Goal: Task Accomplishment & Management: Complete application form

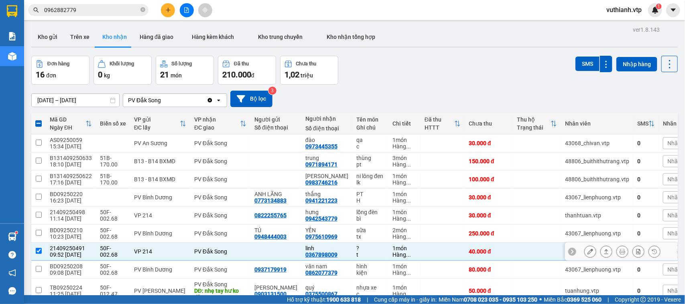
scroll to position [59, 0]
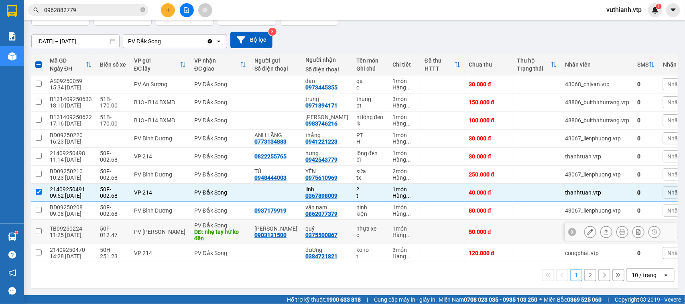
click at [586, 196] on div "thanhtuan.vtp" at bounding box center [597, 192] width 64 height 6
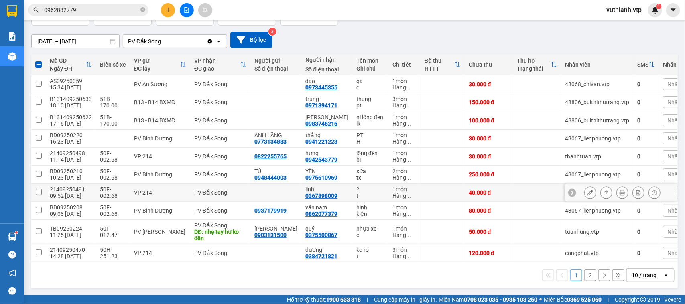
checkbox input "false"
click at [585, 200] on button at bounding box center [590, 193] width 11 height 14
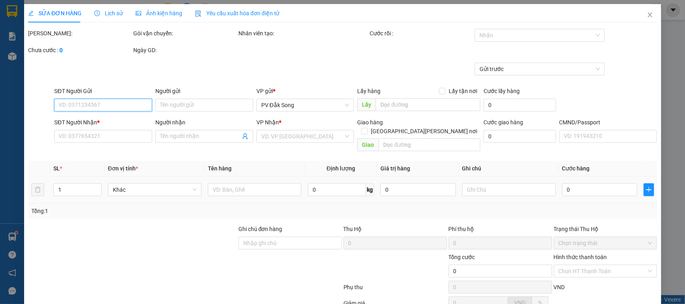
type input "0367898009"
type input "linh"
type input "40.000"
type input "2.000"
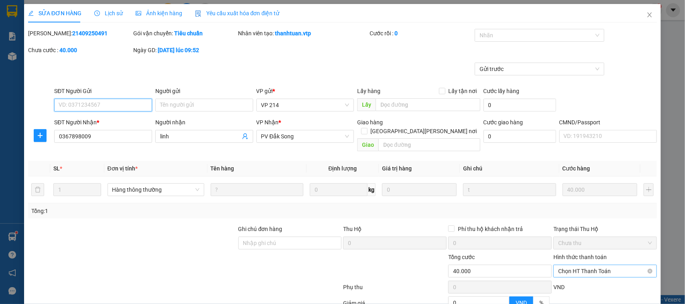
click at [567, 267] on span "Chọn HT Thanh Toán" at bounding box center [605, 271] width 94 height 12
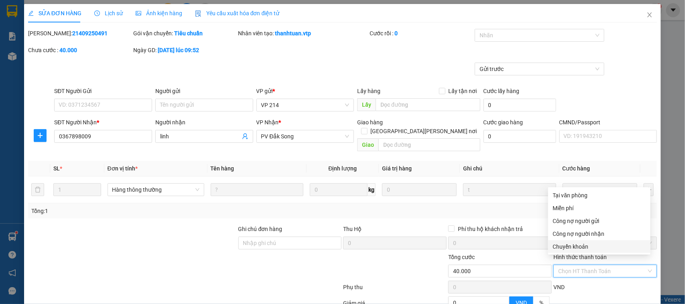
click at [576, 250] on div "Chuyển khoản" at bounding box center [599, 246] width 93 height 9
type input "0"
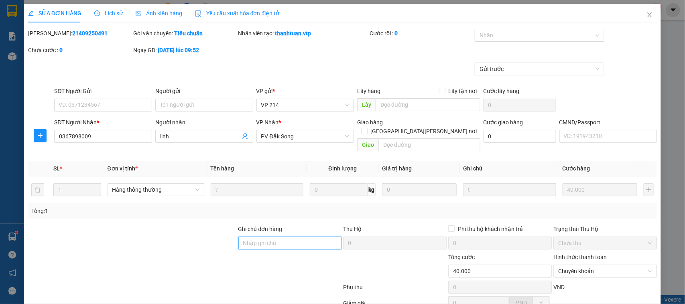
click at [290, 237] on input "Ghi chú đơn hàng" at bounding box center [290, 243] width 104 height 13
type input "4"
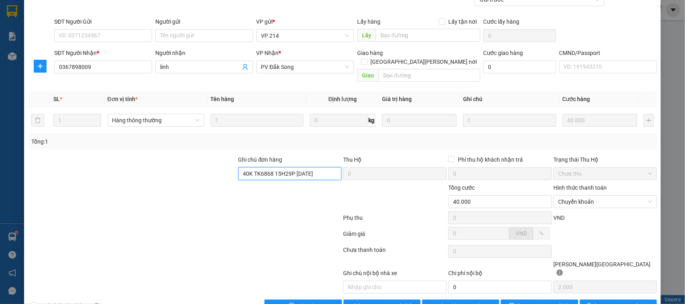
scroll to position [77, 0]
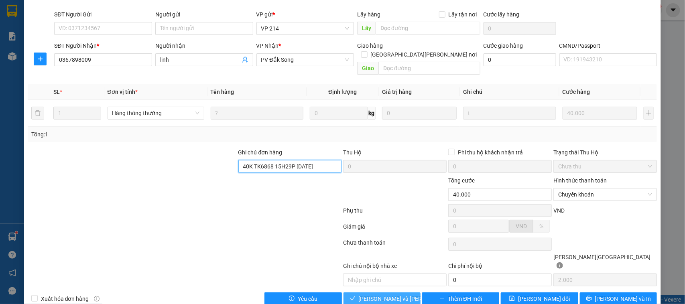
type input "40K TK6868 15H29P [DATE]"
click at [396, 294] on span "[PERSON_NAME] và [PERSON_NAME] hàng" at bounding box center [413, 298] width 108 height 9
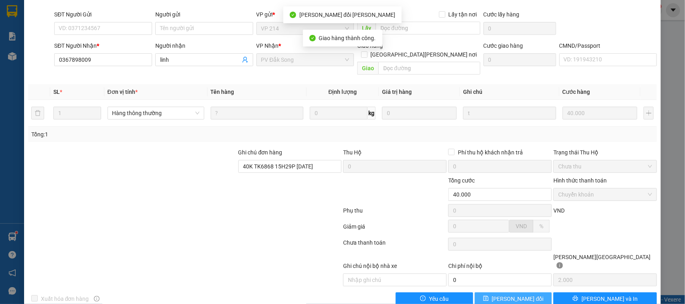
click at [526, 294] on span "[PERSON_NAME] đổi" at bounding box center [518, 298] width 52 height 9
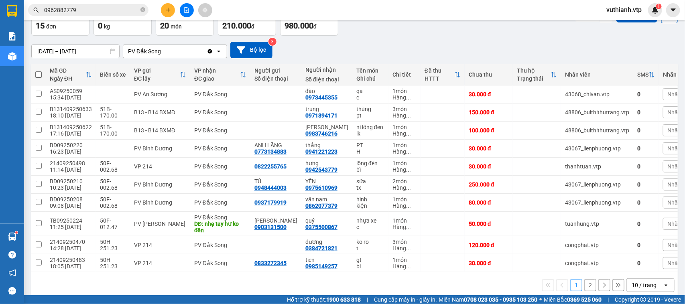
scroll to position [50, 0]
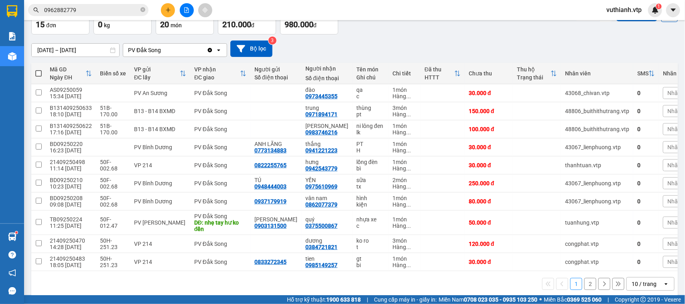
click at [584, 290] on button "2" at bounding box center [590, 284] width 12 height 12
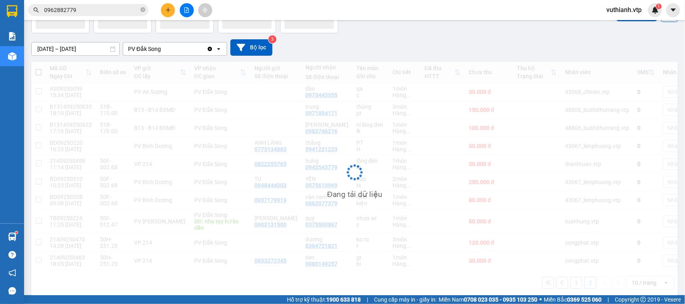
scroll to position [37, 0]
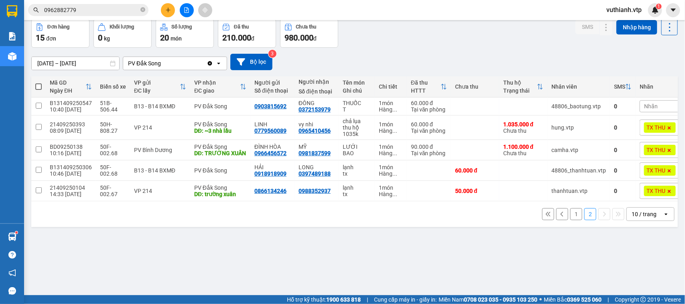
click at [570, 220] on button "1" at bounding box center [576, 214] width 12 height 12
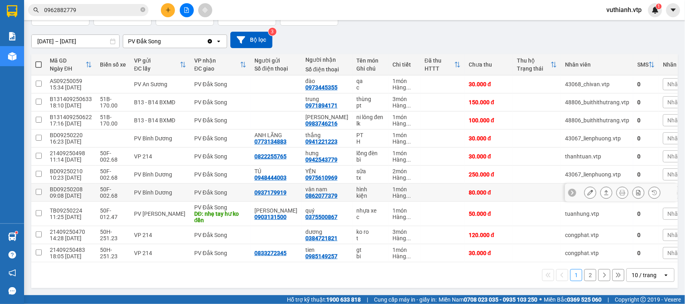
scroll to position [69, 0]
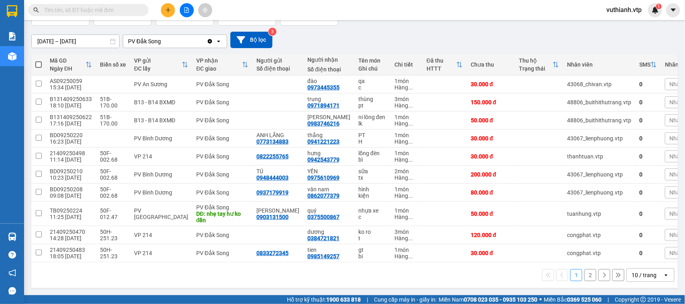
scroll to position [68, 0]
click at [587, 173] on icon at bounding box center [590, 175] width 6 height 6
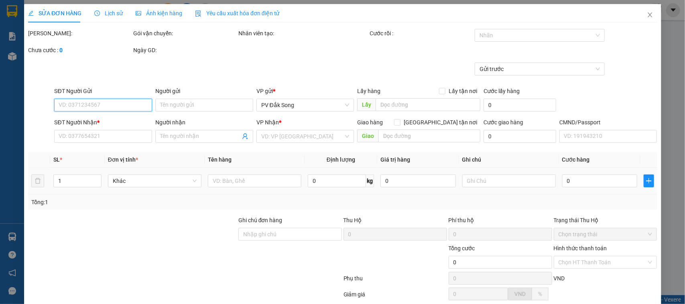
type input "0948444003"
type input "TÚ"
type input "0975610969"
type input "YẾN"
type input "200.000"
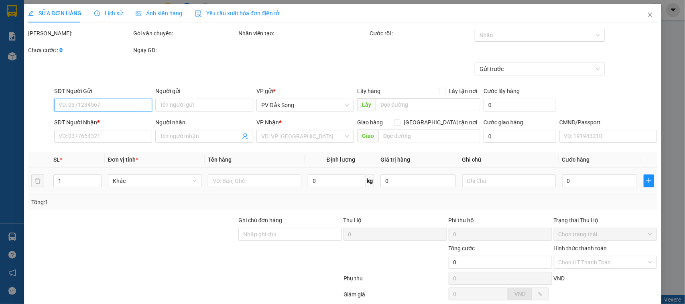
type input "200.000"
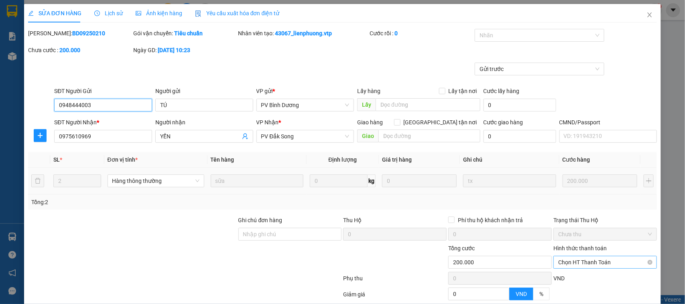
type input "10.000"
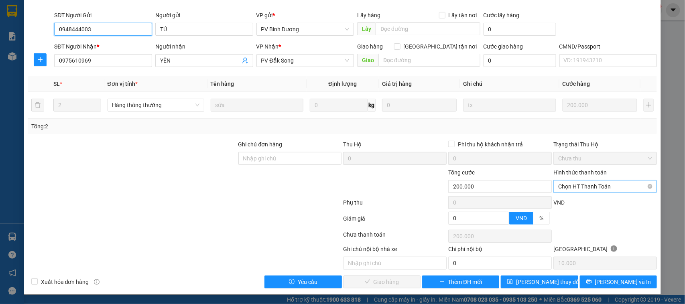
click at [581, 187] on span "Chọn HT Thanh Toán" at bounding box center [605, 187] width 94 height 12
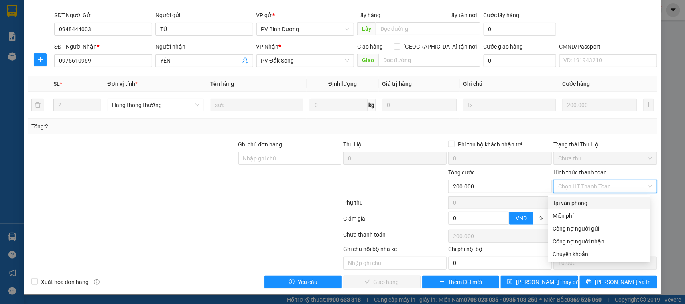
click at [582, 199] on div "Tại văn phòng" at bounding box center [599, 203] width 93 height 9
type input "0"
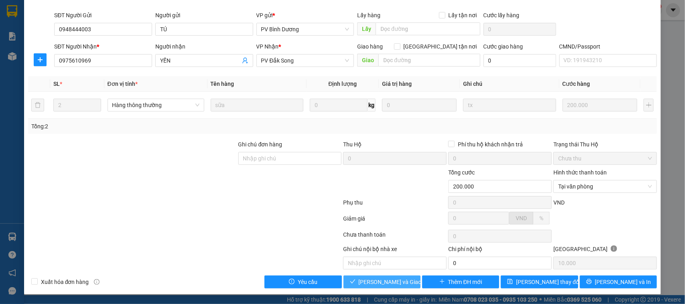
click at [410, 285] on button "[PERSON_NAME] và [PERSON_NAME] hàng" at bounding box center [381, 282] width 77 height 13
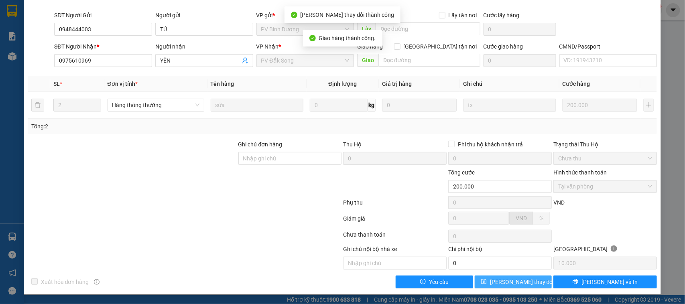
click at [520, 285] on span "[PERSON_NAME] đổi" at bounding box center [522, 282] width 64 height 9
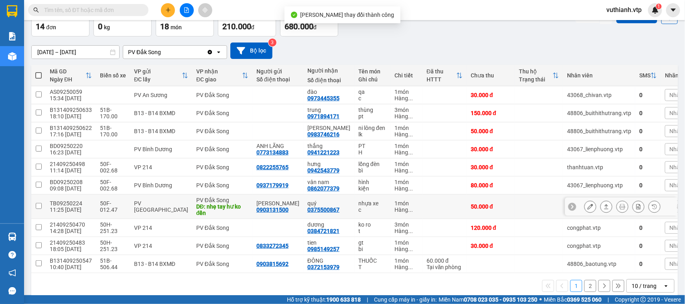
scroll to position [69, 0]
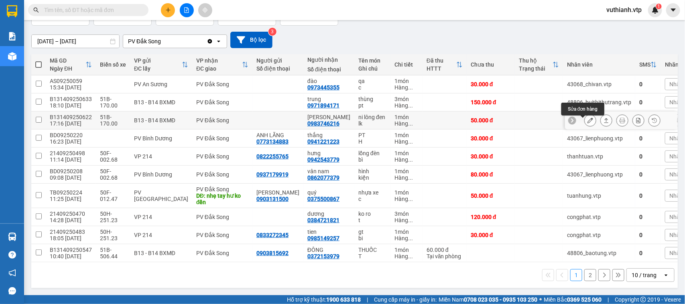
click at [587, 118] on icon at bounding box center [590, 121] width 6 height 6
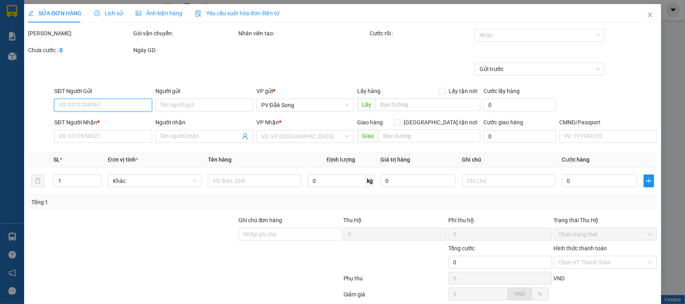
type input "0983746216"
type input "[PERSON_NAME]"
type input "50.000"
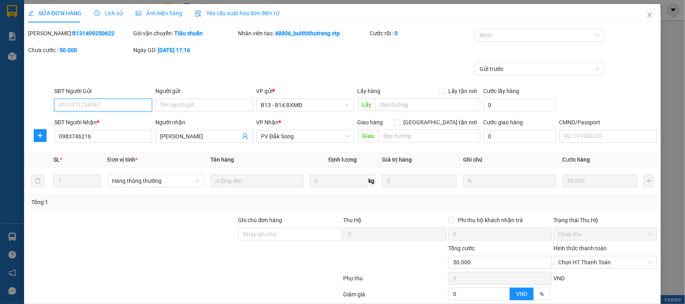
type input "2.500"
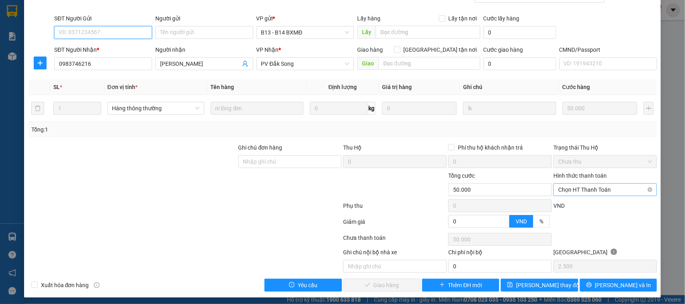
click at [588, 189] on span "Chọn HT Thanh Toán" at bounding box center [605, 190] width 94 height 12
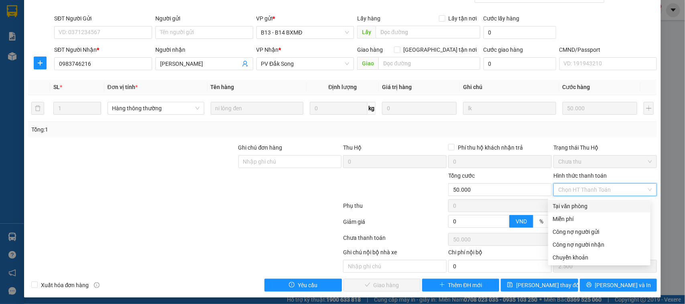
click at [588, 207] on div "Tại văn phòng" at bounding box center [599, 206] width 93 height 9
type input "0"
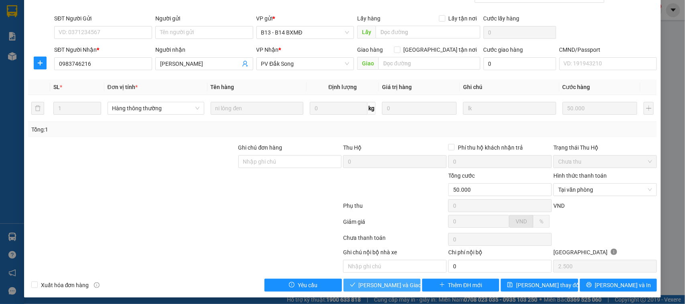
click at [404, 287] on span "[PERSON_NAME] và [PERSON_NAME] hàng" at bounding box center [397, 285] width 77 height 9
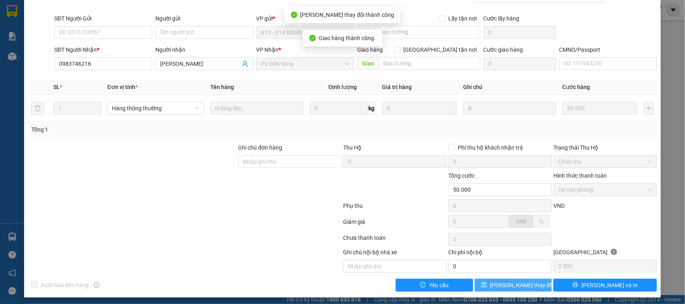
click at [535, 290] on button "[PERSON_NAME] đổi" at bounding box center [513, 285] width 77 height 13
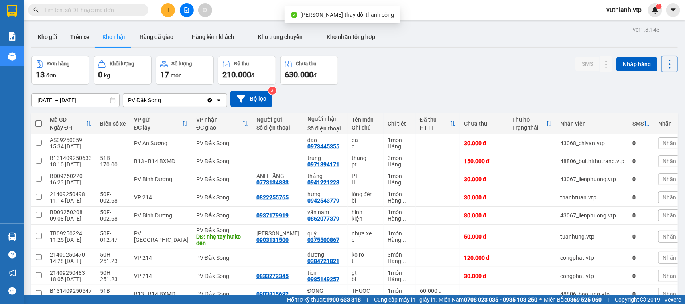
scroll to position [69, 0]
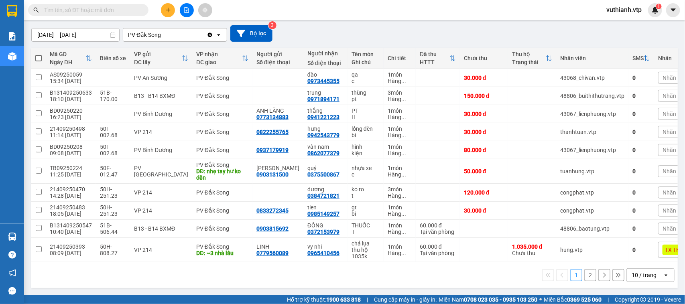
click at [584, 276] on button "2" at bounding box center [590, 275] width 12 height 12
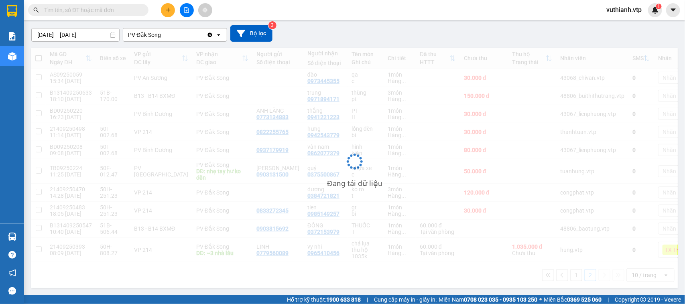
scroll to position [37, 0]
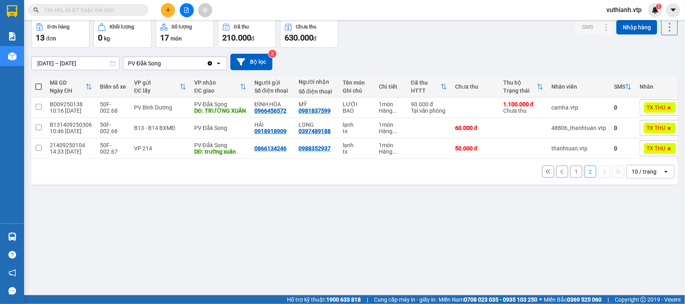
click at [570, 178] on button "1" at bounding box center [576, 172] width 12 height 12
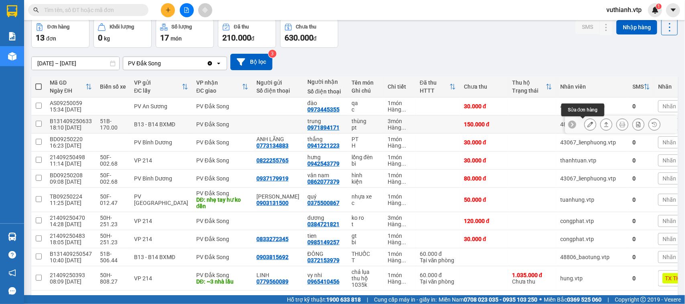
click at [586, 125] on button at bounding box center [590, 125] width 11 height 14
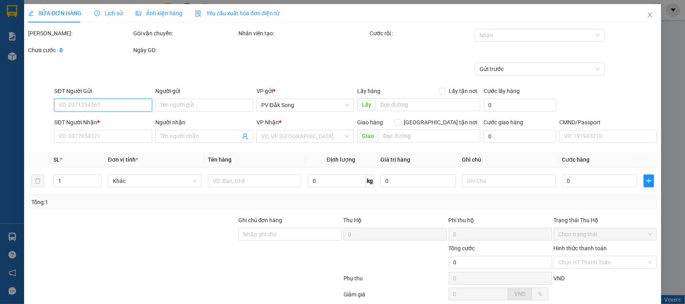
type input "7.500"
type input "0971894171"
type input "trung"
type input "150.000"
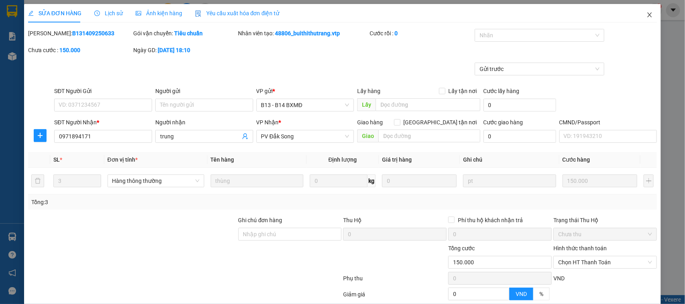
click at [648, 15] on icon "close" at bounding box center [650, 14] width 4 height 5
